Goal: Transaction & Acquisition: Purchase product/service

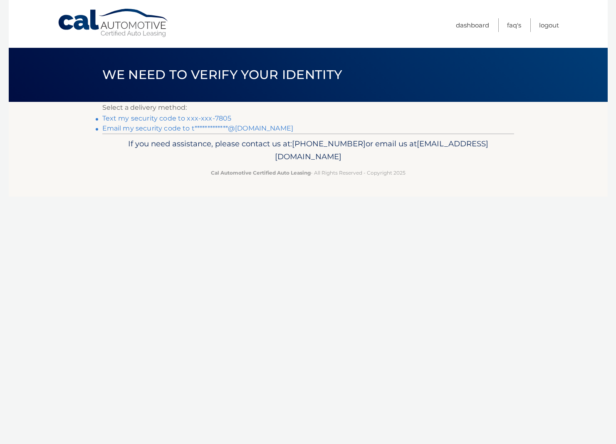
click at [129, 118] on link "Text my security code to xxx-xxx-7805" at bounding box center [166, 118] width 129 height 8
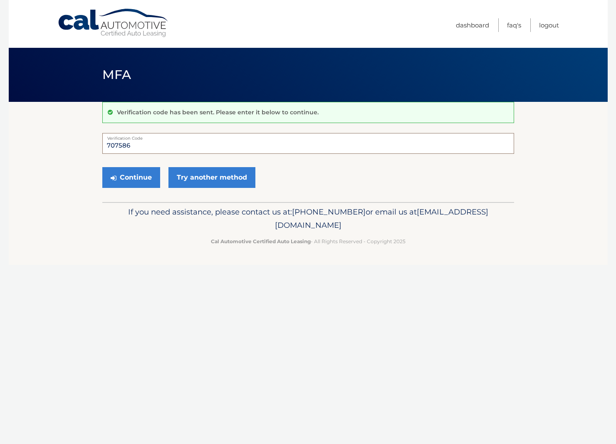
type input "707586"
click at [131, 177] on button "Continue" at bounding box center [131, 177] width 58 height 21
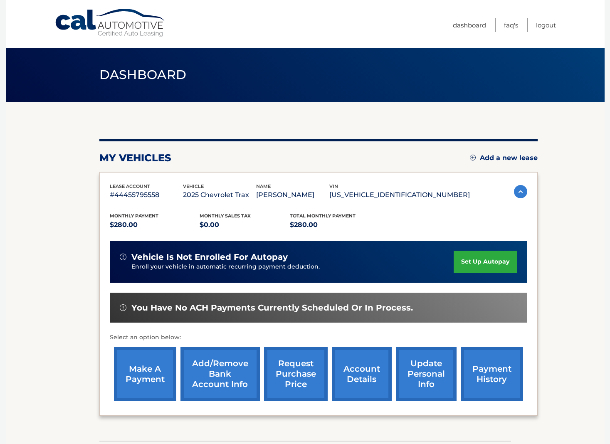
click at [130, 380] on link "make a payment" at bounding box center [145, 374] width 62 height 54
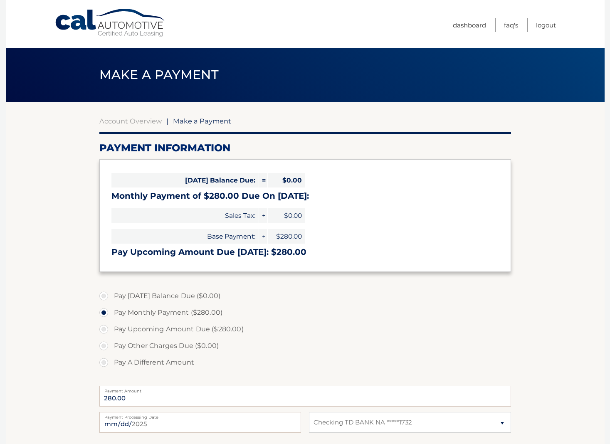
select select "MzgwN2QwOTktMWIxOC00ZDc2LWExMTMtMzdiMWY3MzFlNTY4"
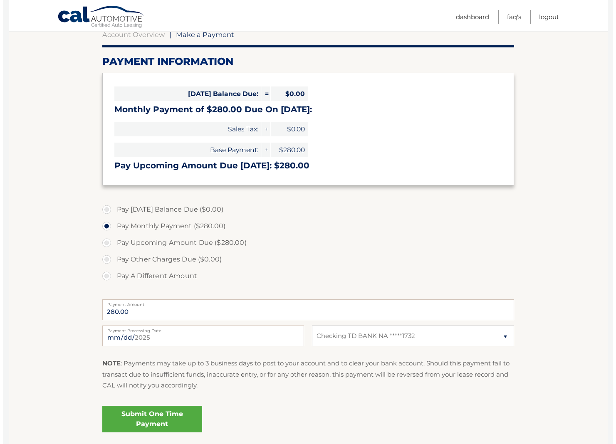
scroll to position [122, 0]
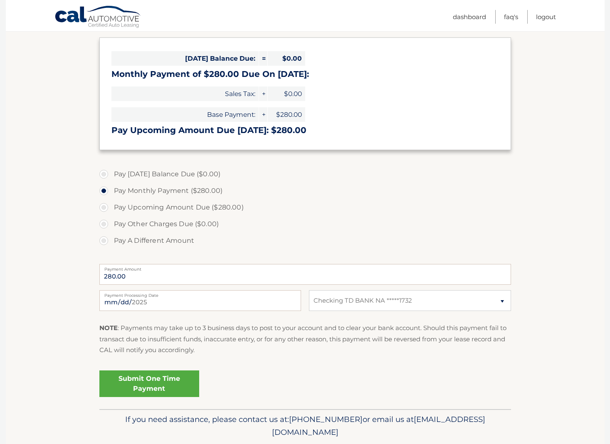
click at [173, 381] on link "Submit One Time Payment" at bounding box center [149, 383] width 100 height 27
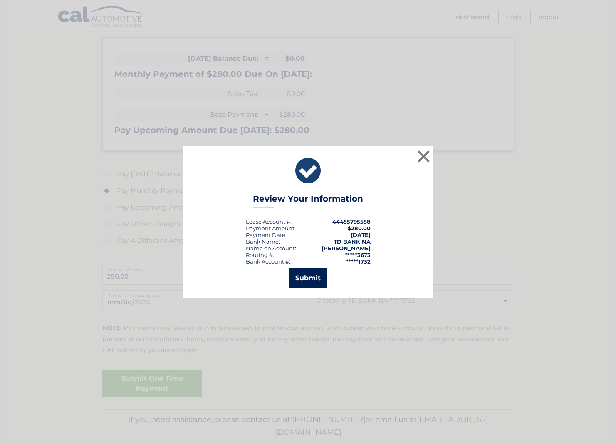
click at [303, 283] on button "Submit" at bounding box center [308, 278] width 39 height 20
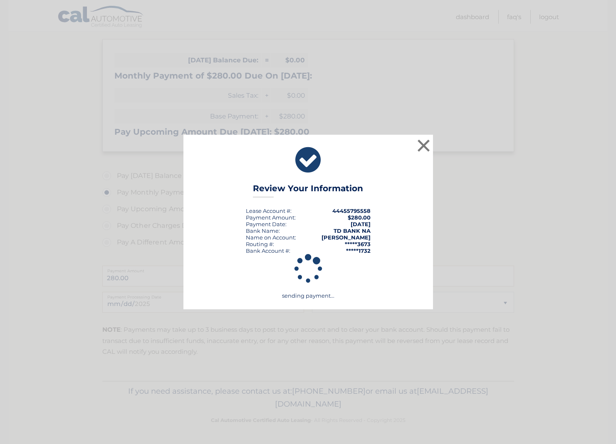
scroll to position [118, 0]
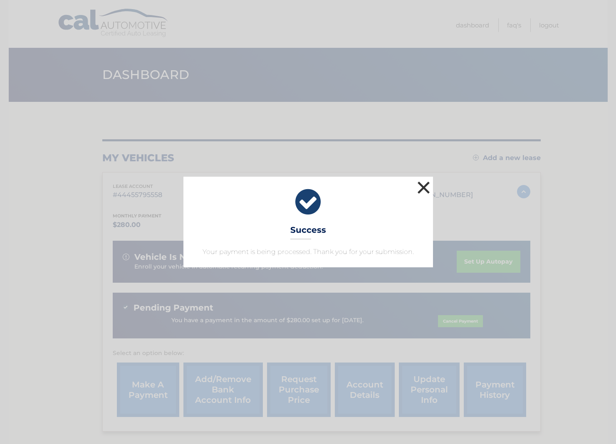
click at [427, 193] on button "×" at bounding box center [423, 187] width 17 height 17
